Goal: Obtain resource: Obtain resource

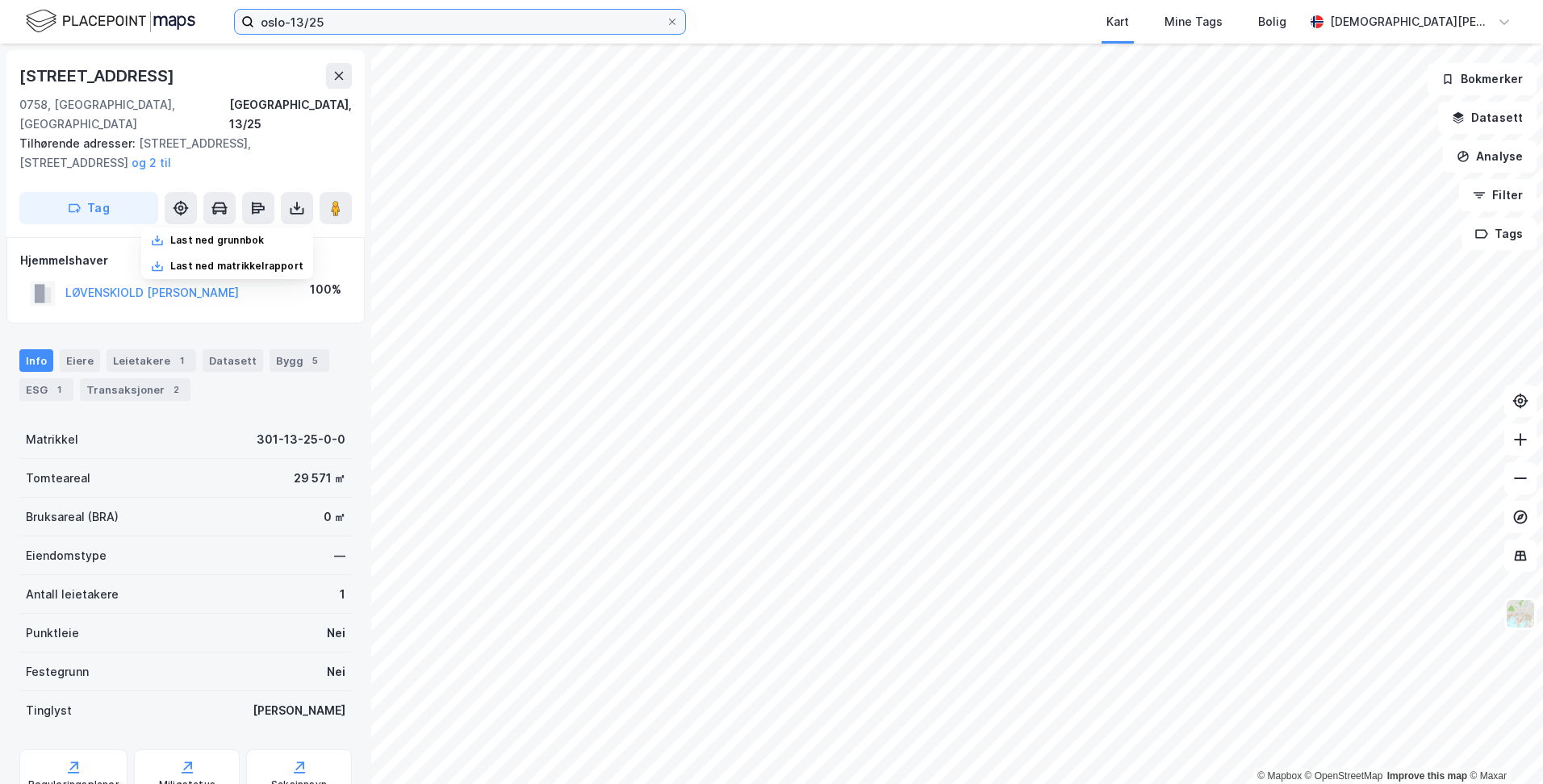
click at [355, 22] on input "oslo-13/25" at bounding box center [460, 21] width 412 height 24
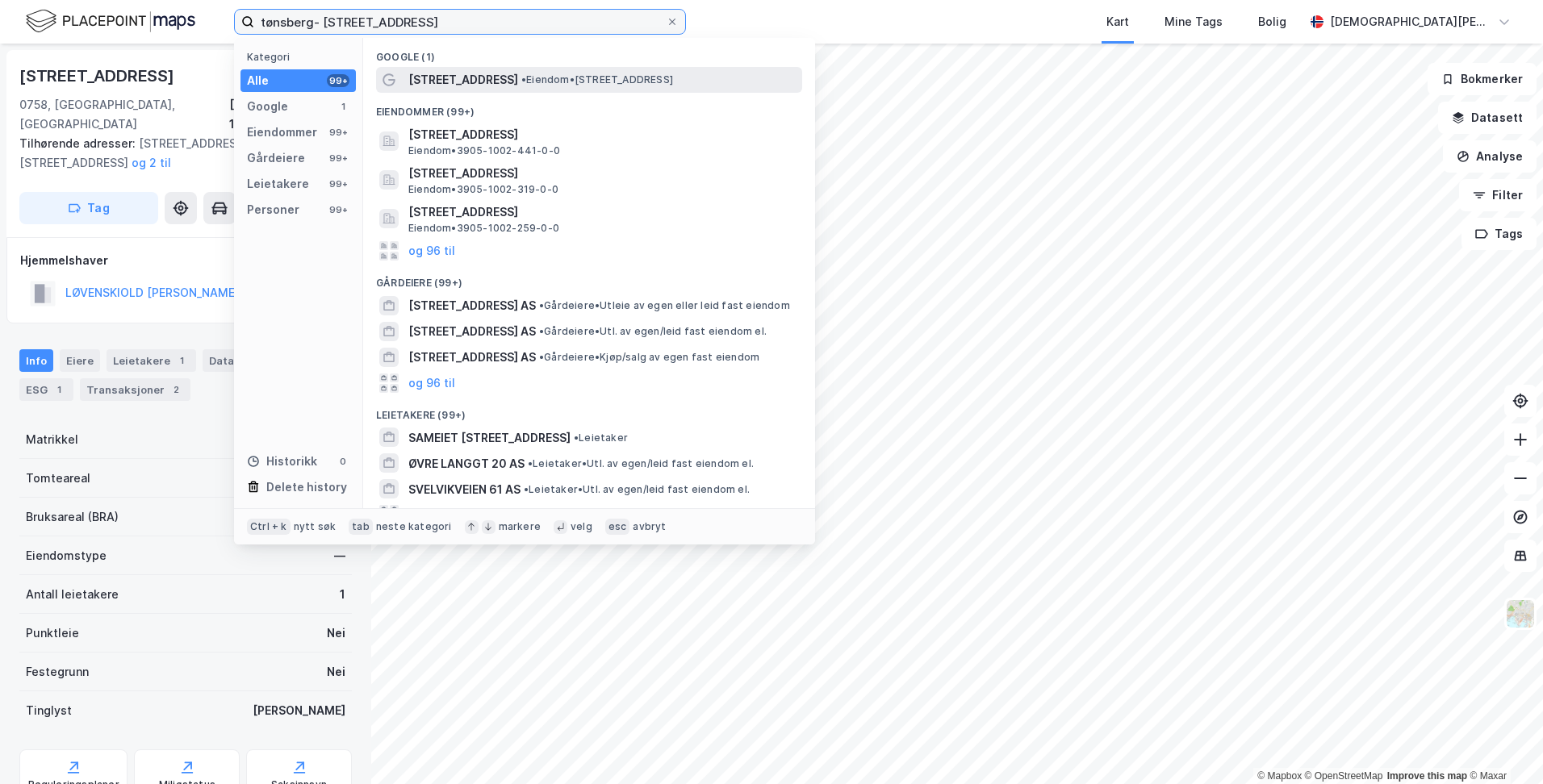
type input "tønsberg- [STREET_ADDRESS]"
click at [464, 82] on span "[STREET_ADDRESS]" at bounding box center [463, 80] width 110 height 19
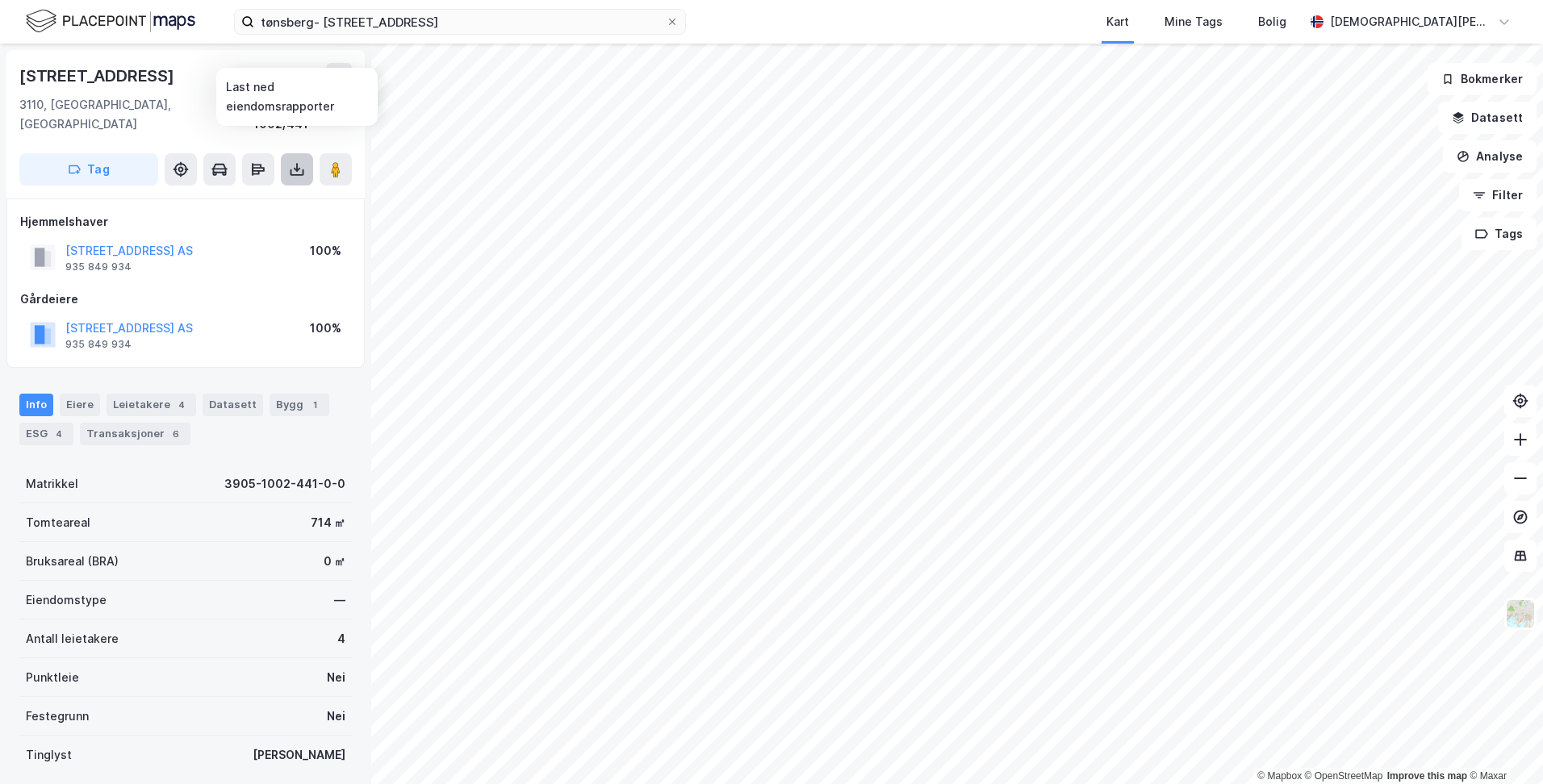
click at [291, 169] on icon at bounding box center [297, 172] width 13 height 7
click at [264, 195] on div "Last ned grunnbok" at bounding box center [217, 201] width 93 height 13
